Goal: Task Accomplishment & Management: Manage account settings

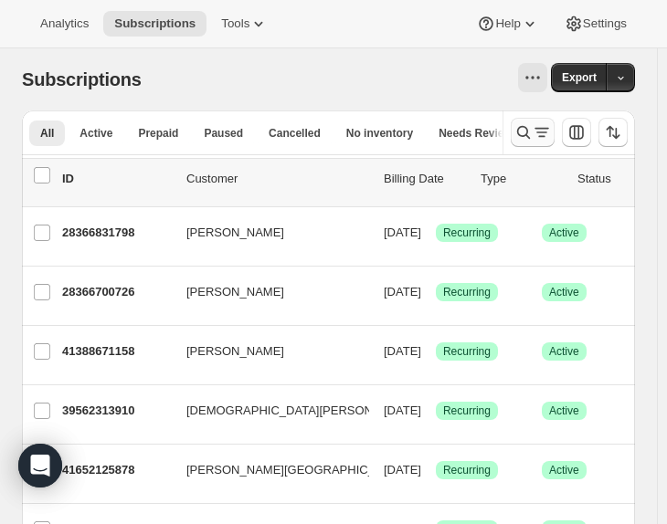
click at [532, 126] on icon "Search and filter results" at bounding box center [523, 132] width 18 height 18
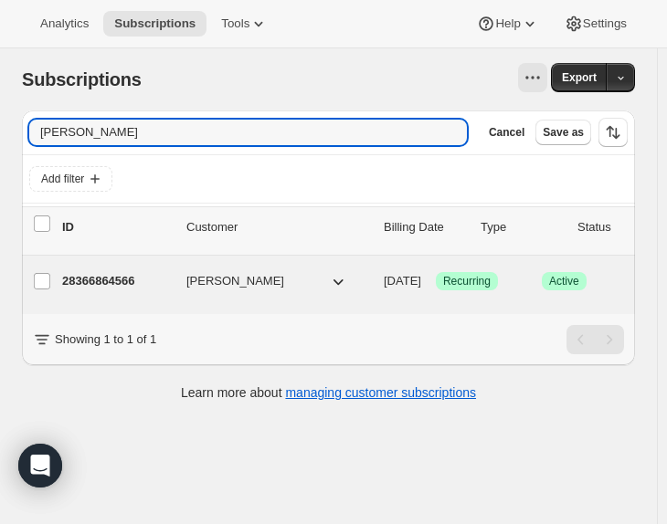
type input "[PERSON_NAME]"
click at [105, 283] on p "28366864566" at bounding box center [117, 281] width 110 height 18
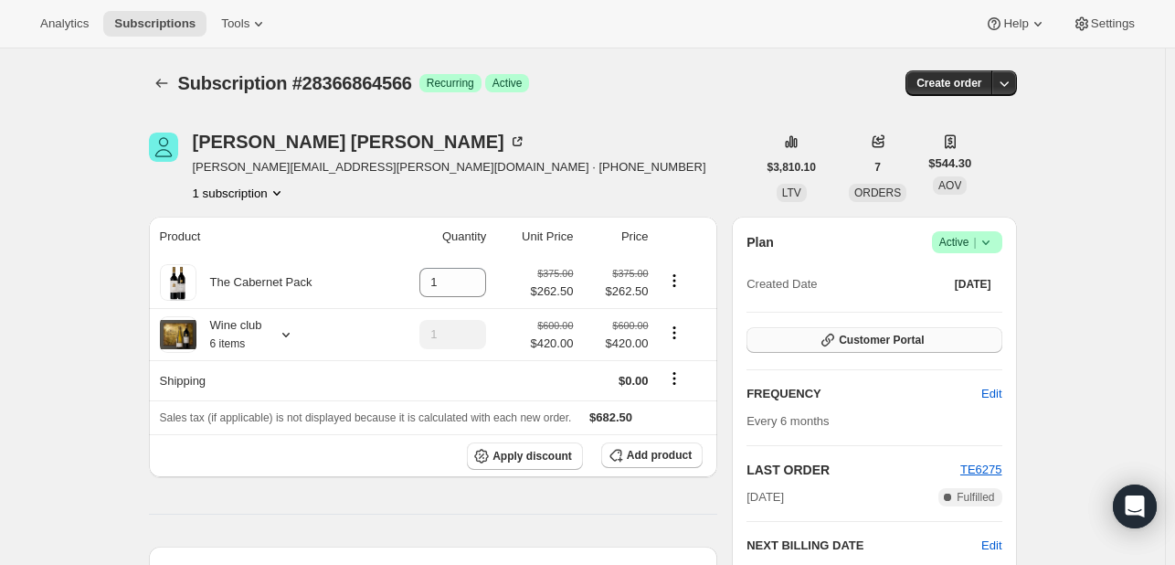
click at [675, 342] on span "Customer Portal" at bounding box center [881, 340] width 85 height 15
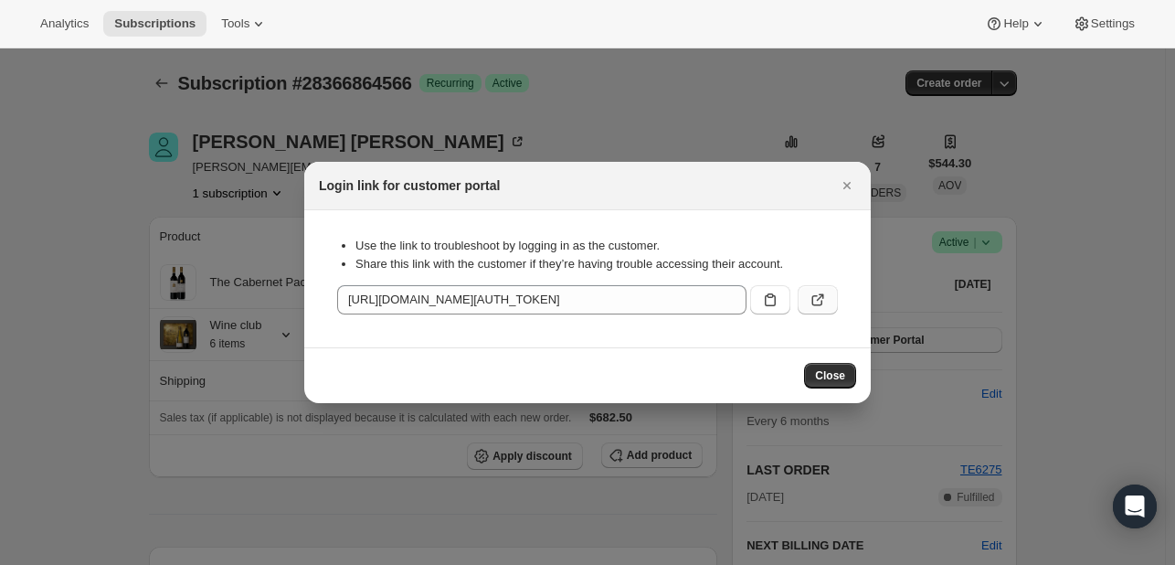
click at [675, 301] on icon ":rcf:" at bounding box center [817, 299] width 18 height 18
click at [675, 183] on icon "Close" at bounding box center [847, 185] width 18 height 18
